Goal: Information Seeking & Learning: Learn about a topic

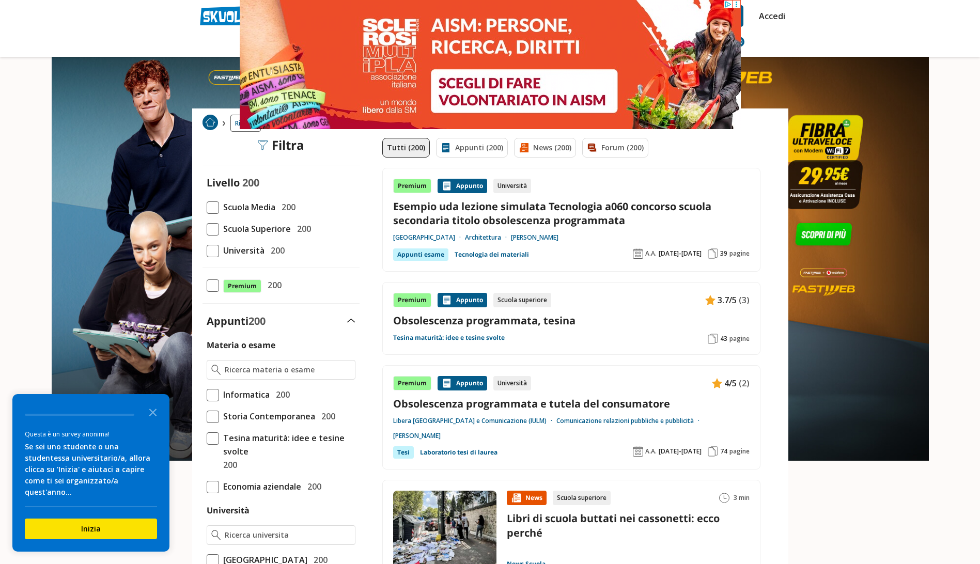
click at [215, 212] on span at bounding box center [213, 208] width 12 height 12
click at [207, 207] on input "Scuola Media 200" at bounding box center [207, 207] width 0 height 0
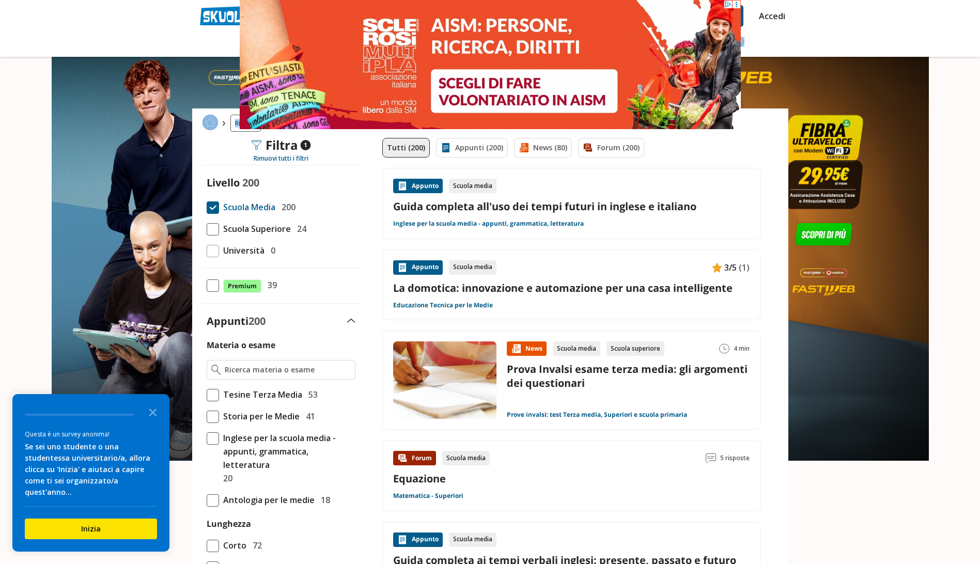
drag, startPoint x: 980, startPoint y: 45, endPoint x: 990, endPoint y: 71, distance: 27.6
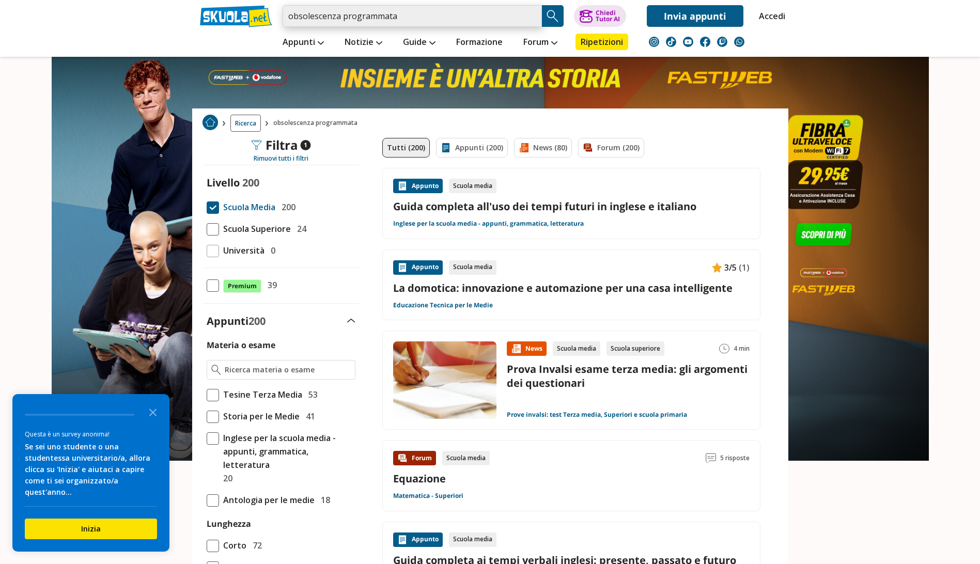
click at [432, 11] on input "obsolescenza programmata" at bounding box center [412, 16] width 259 height 22
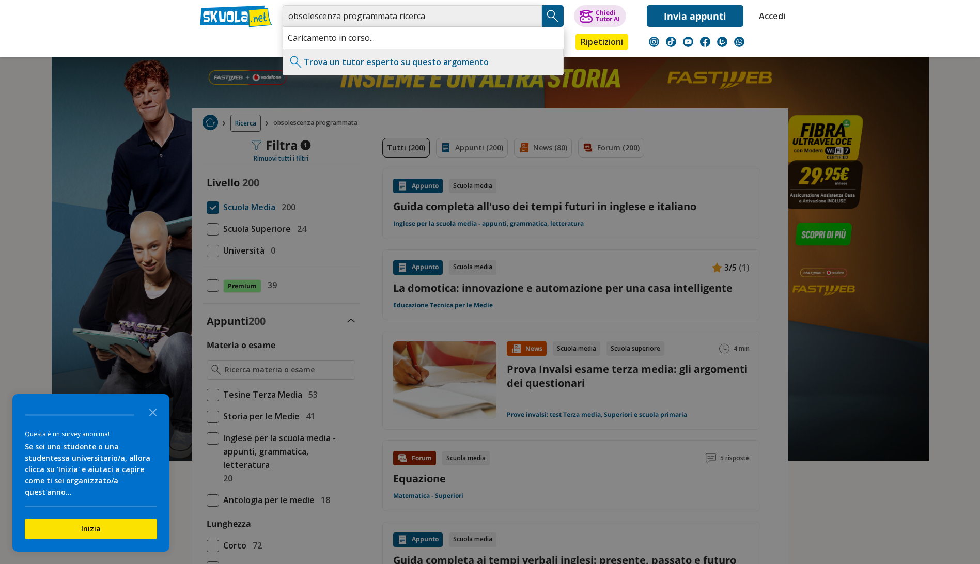
type input "obsolescenza programmata ricerca"
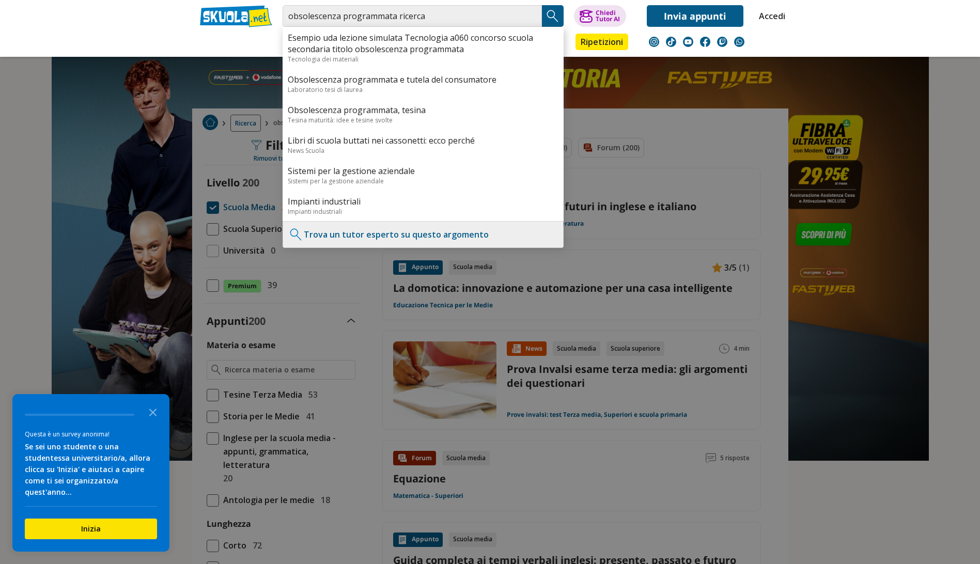
click at [555, 13] on img "Search Button" at bounding box center [553, 16] width 16 height 16
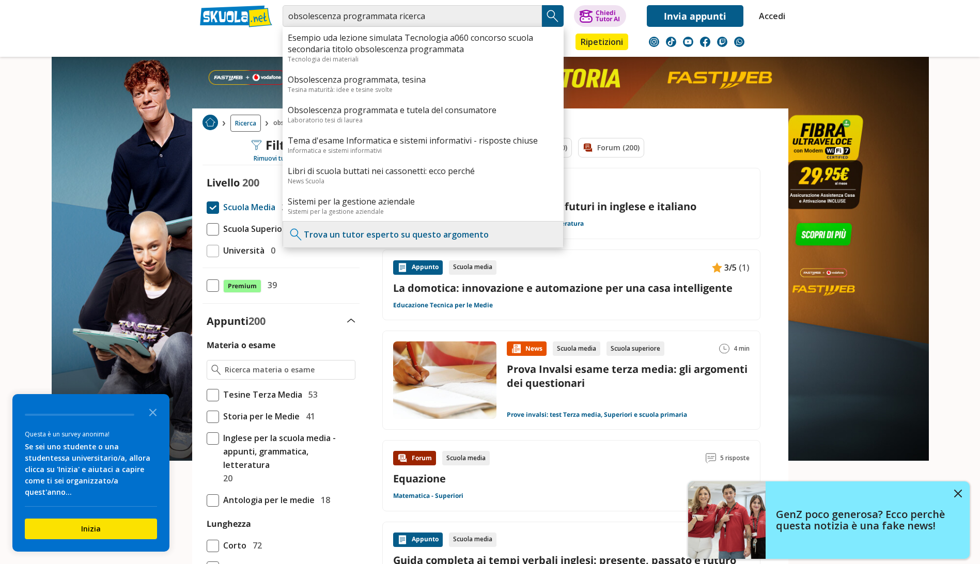
click at [549, 14] on img "Search Button" at bounding box center [553, 16] width 16 height 16
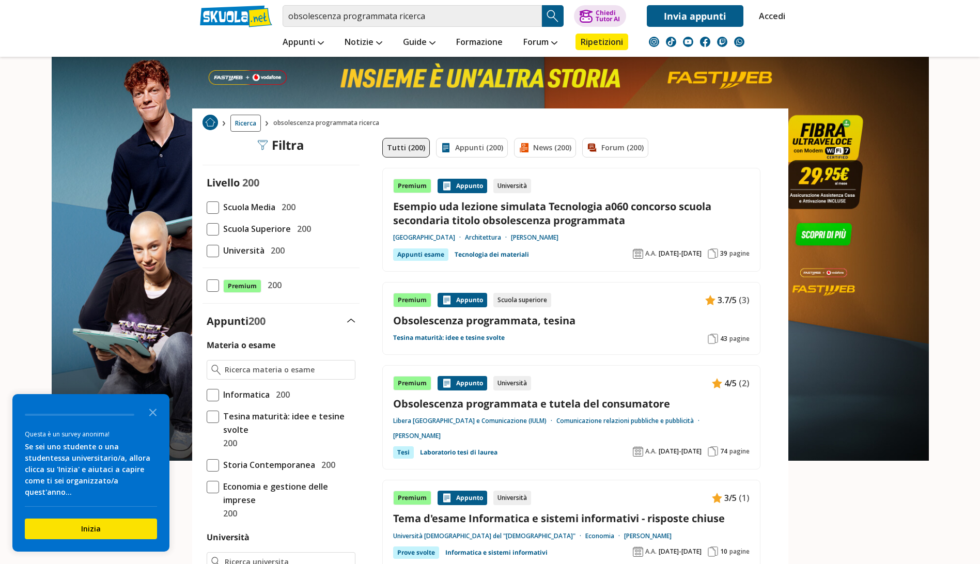
click at [495, 323] on link "Obsolescenza programmata, tesina" at bounding box center [571, 321] width 357 height 14
